Goal: Transaction & Acquisition: Purchase product/service

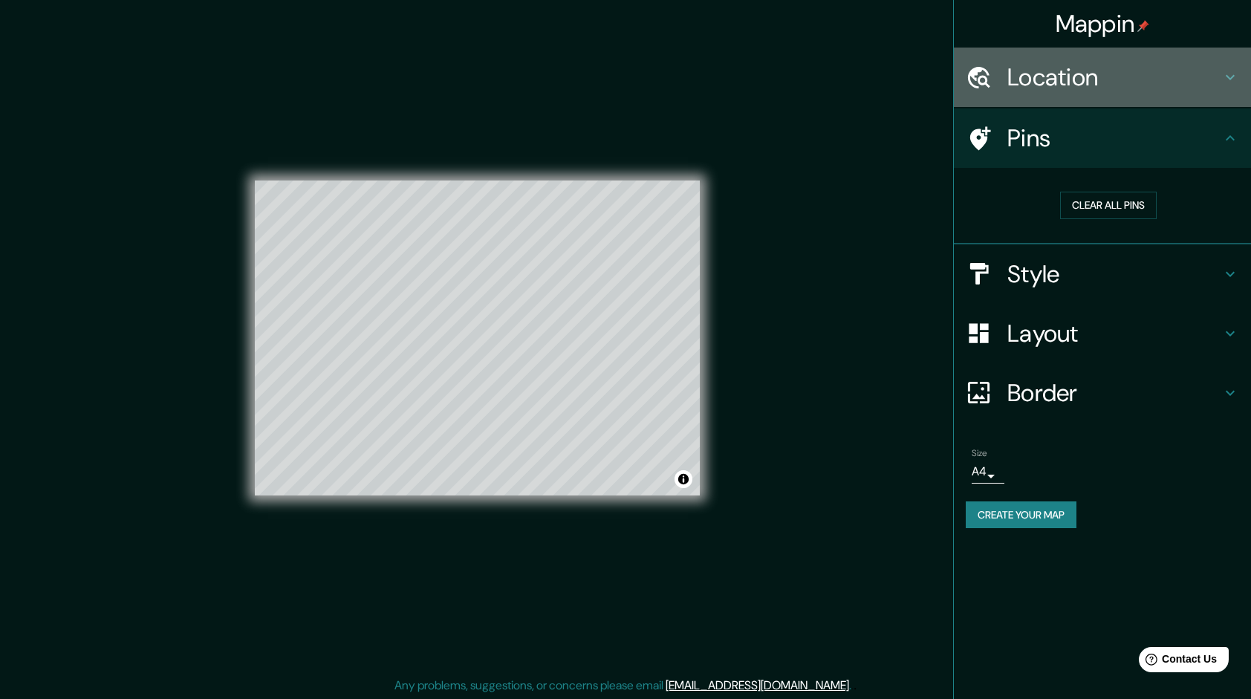
click at [1017, 74] on h4 "Location" at bounding box center [1114, 77] width 214 height 30
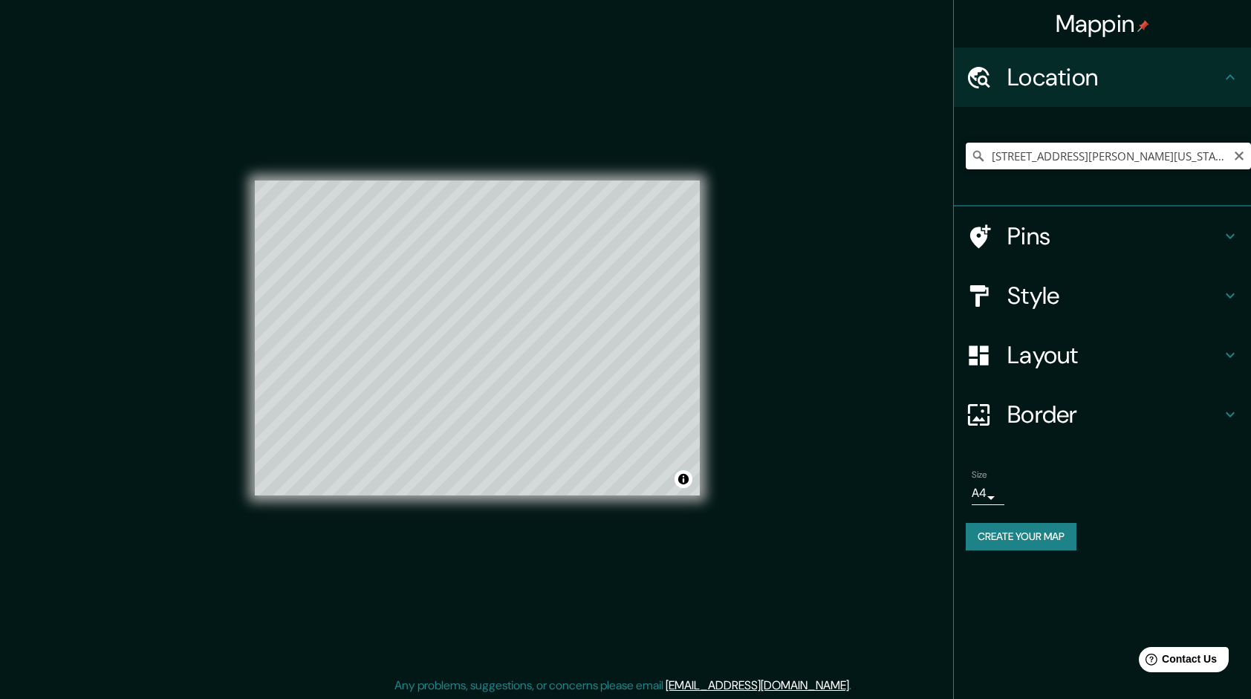
click at [1222, 156] on input "[STREET_ADDRESS][PERSON_NAME][US_STATE]" at bounding box center [1107, 156] width 285 height 27
click at [1215, 151] on input "[STREET_ADDRESS][PERSON_NAME][US_STATE]" at bounding box center [1107, 156] width 285 height 27
click at [1224, 154] on input "[STREET_ADDRESS][PERSON_NAME][US_STATE]" at bounding box center [1107, 156] width 285 height 27
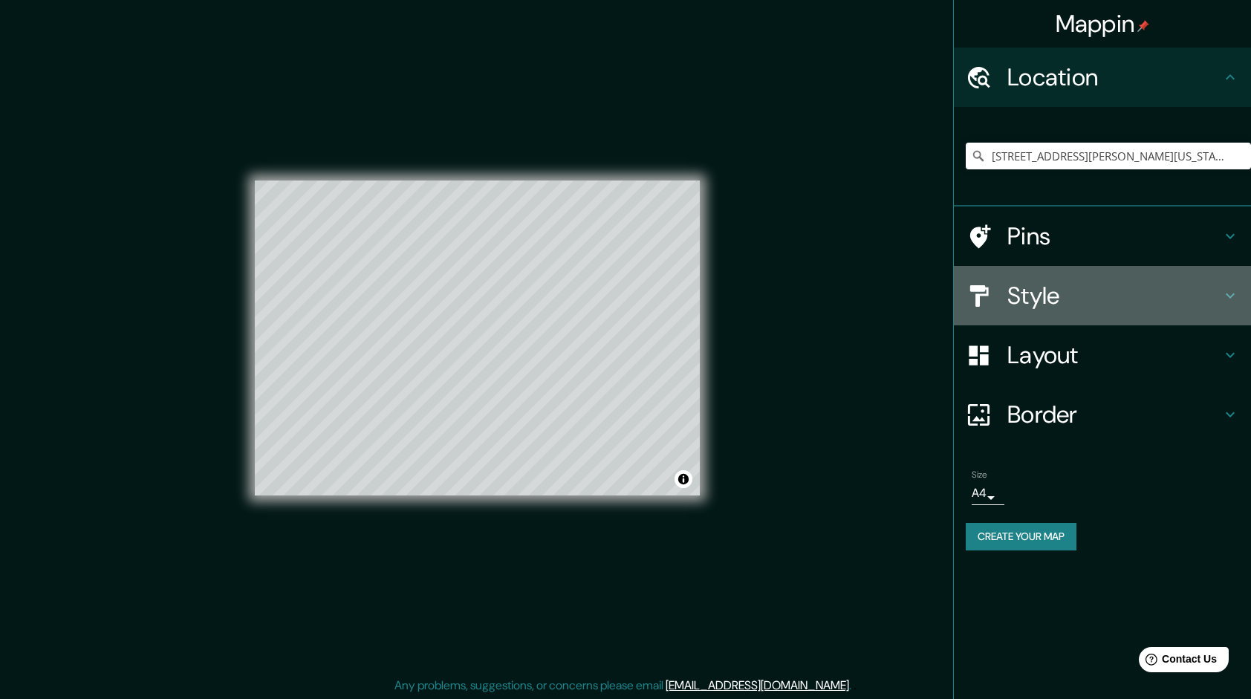
click at [1230, 295] on icon at bounding box center [1230, 296] width 18 height 18
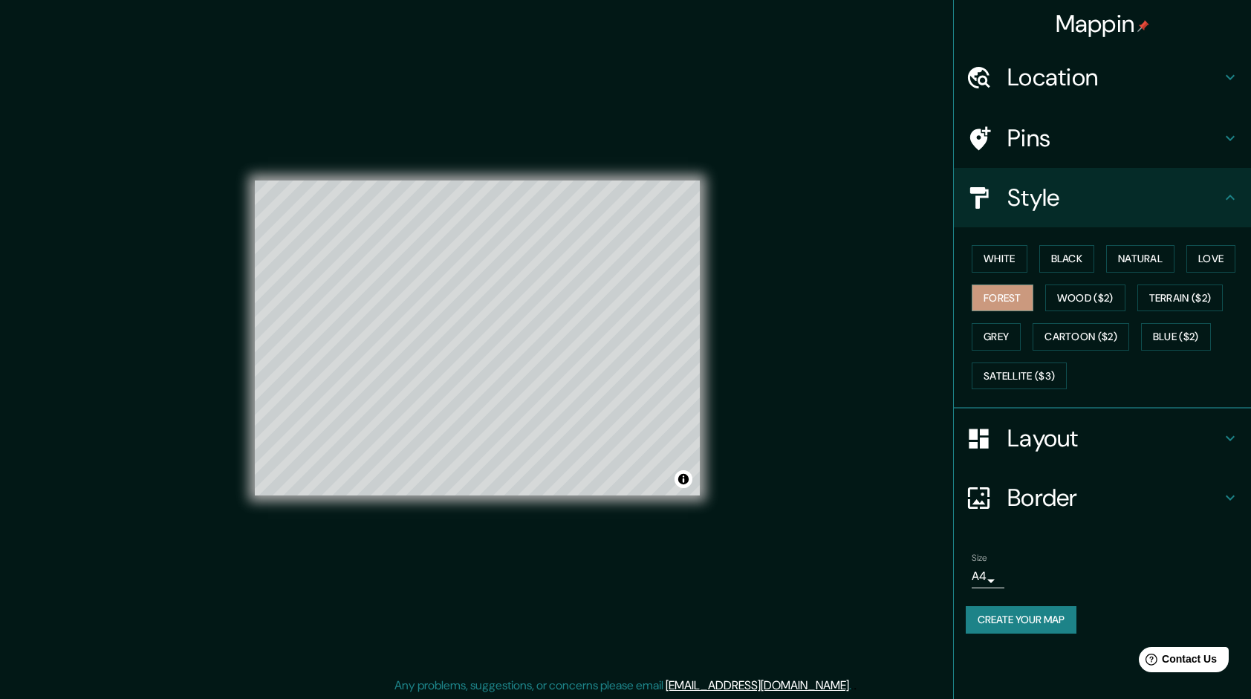
click at [995, 278] on div "White Black Natural Love Forest Wood ($2) Terrain ($2) Grey Cartoon ($2) Blue (…" at bounding box center [1107, 317] width 285 height 156
click at [988, 253] on button "White" at bounding box center [999, 258] width 56 height 27
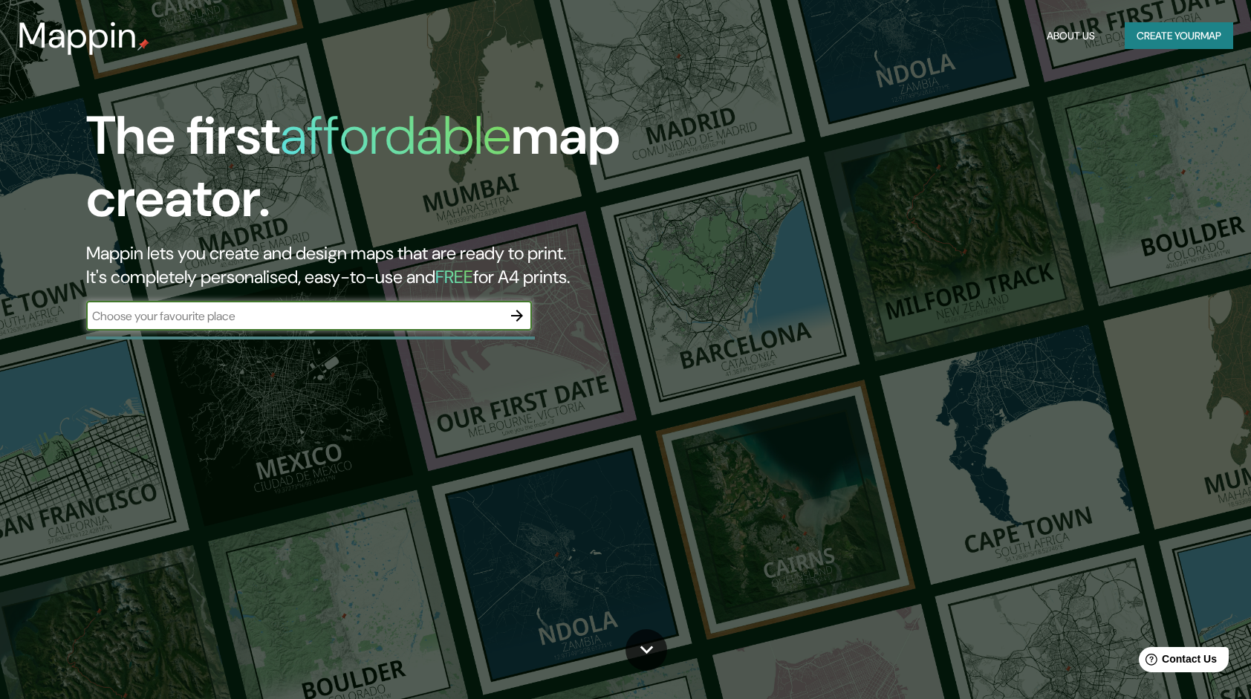
click at [480, 321] on input "text" at bounding box center [294, 315] width 416 height 17
type input "[GEOGRAPHIC_DATA]"
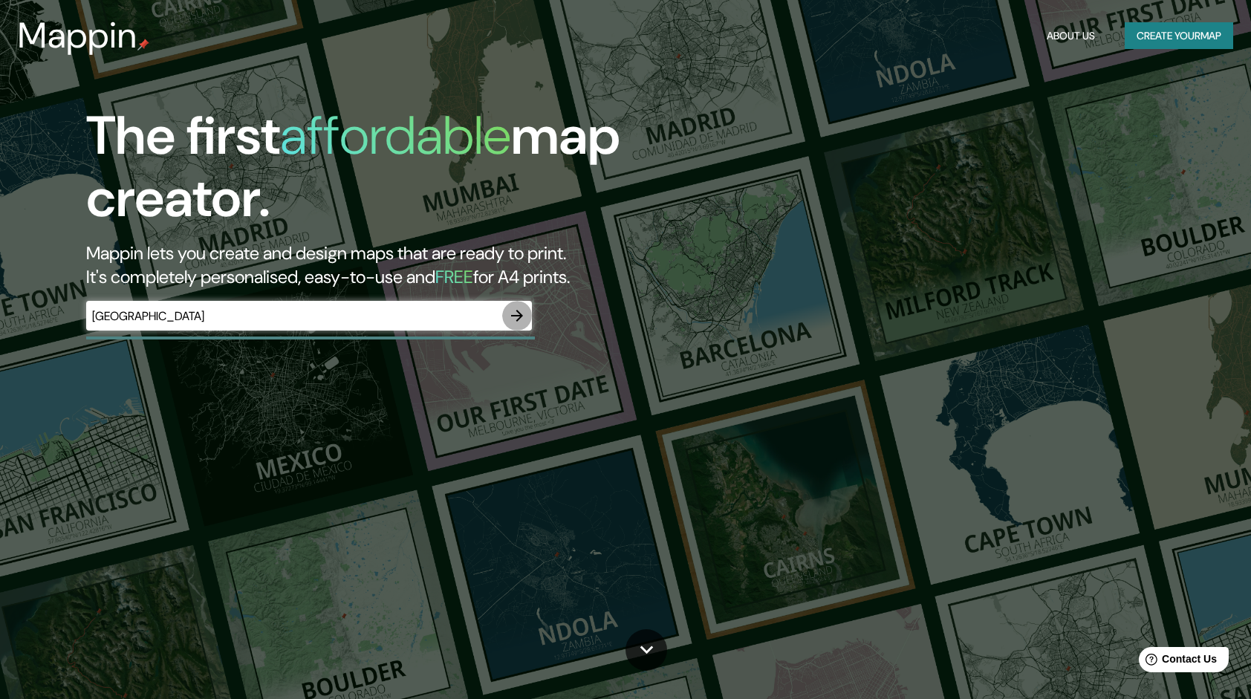
click at [519, 316] on icon "button" at bounding box center [517, 316] width 18 height 18
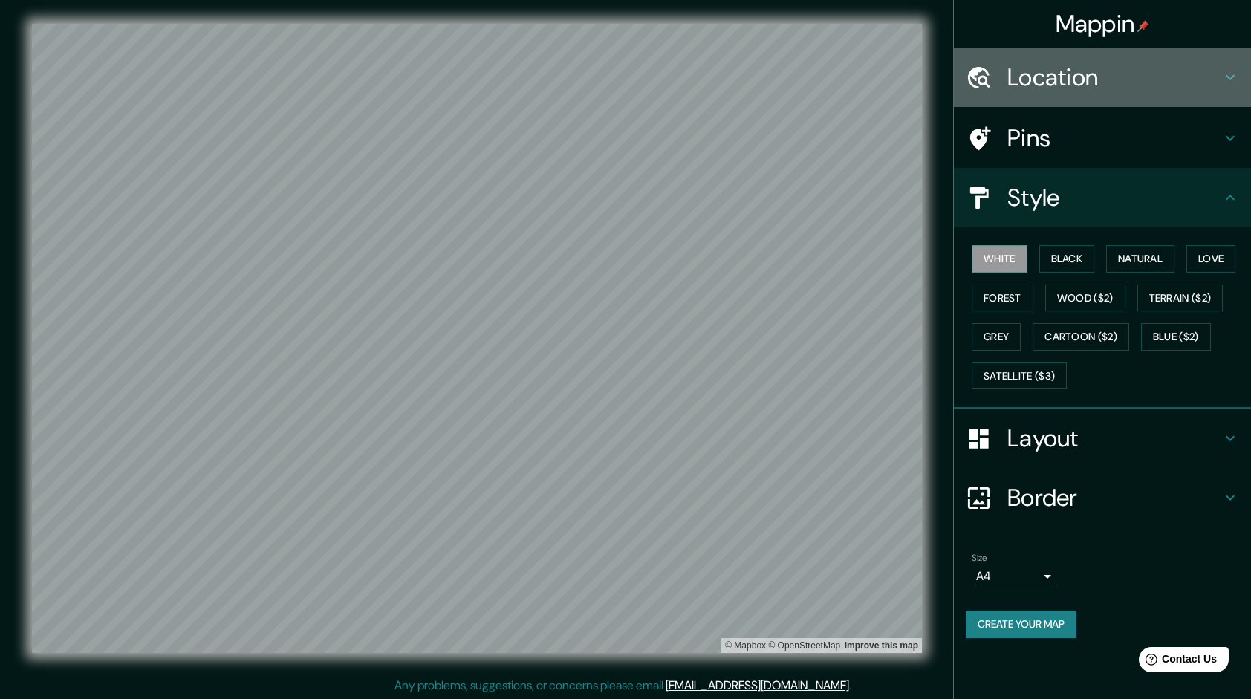
click at [1060, 68] on h4 "Location" at bounding box center [1114, 77] width 214 height 30
type input "639"
type input "106"
